Goal: Task Accomplishment & Management: Use online tool/utility

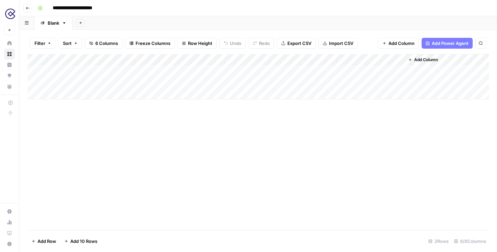
click at [247, 70] on div "Add Column" at bounding box center [257, 76] width 461 height 45
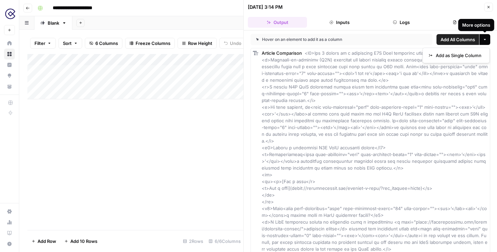
click at [487, 37] on button "More options" at bounding box center [484, 39] width 11 height 11
click at [466, 23] on button "Details" at bounding box center [463, 22] width 59 height 11
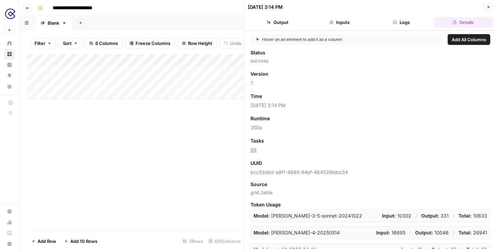
click at [279, 23] on button "Output" at bounding box center [277, 22] width 59 height 11
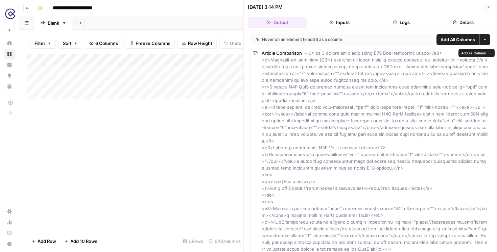
click at [225, 139] on div "Add Column" at bounding box center [135, 142] width 216 height 176
click at [487, 5] on icon "button" at bounding box center [489, 7] width 4 height 4
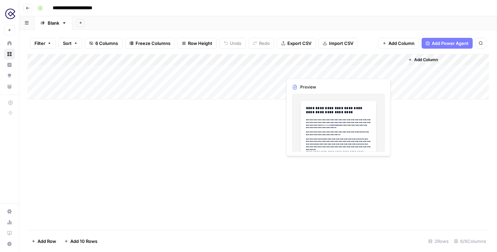
click at [303, 73] on div "Add Column" at bounding box center [257, 76] width 461 height 45
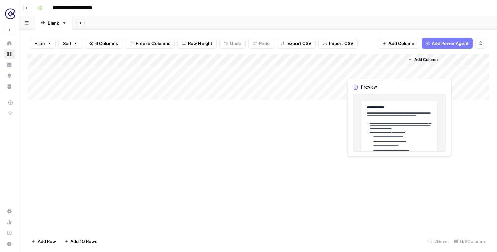
click at [367, 71] on div "Add Column" at bounding box center [257, 76] width 461 height 45
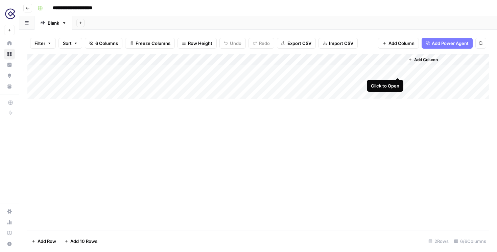
click at [398, 71] on div "Add Column" at bounding box center [257, 76] width 461 height 45
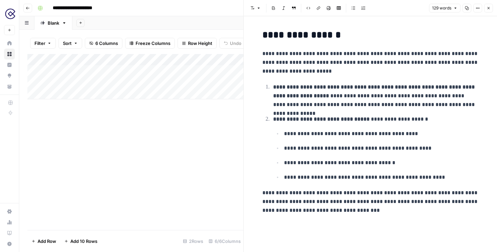
click at [213, 134] on div "Add Column" at bounding box center [135, 142] width 216 height 176
click at [488, 8] on icon "button" at bounding box center [489, 8] width 2 height 2
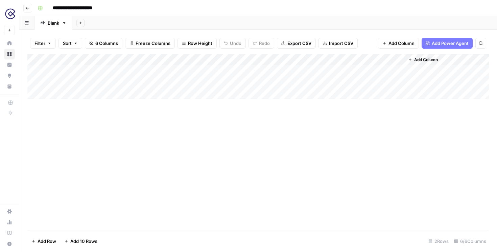
click at [307, 71] on div "Add Column" at bounding box center [257, 76] width 461 height 45
click at [266, 70] on div "Add Column" at bounding box center [257, 76] width 461 height 45
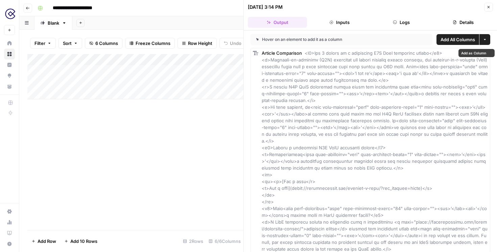
click at [219, 120] on div "Add Column" at bounding box center [135, 142] width 216 height 176
click at [489, 8] on icon "button" at bounding box center [489, 7] width 4 height 4
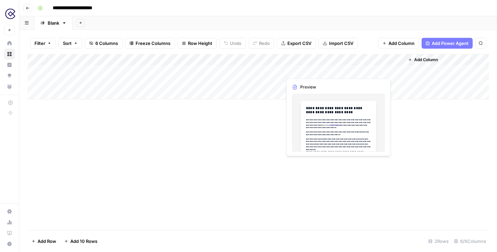
click at [307, 70] on div "Add Column" at bounding box center [257, 76] width 461 height 45
